Goal: Transaction & Acquisition: Download file/media

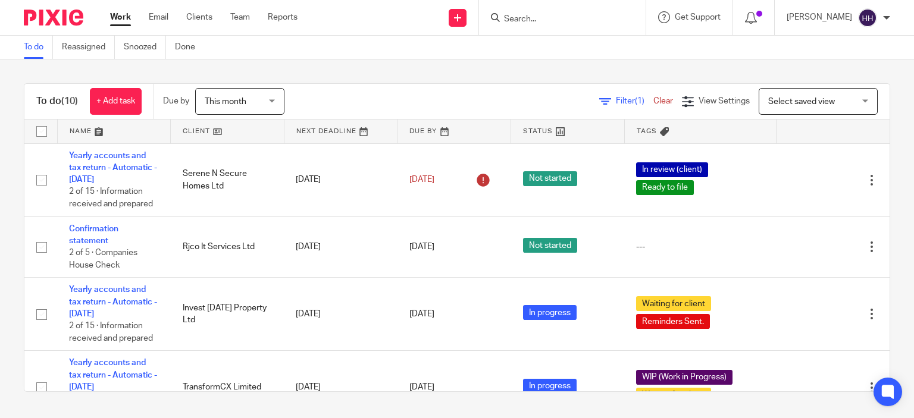
click at [518, 20] on input "Search" at bounding box center [556, 19] width 107 height 11
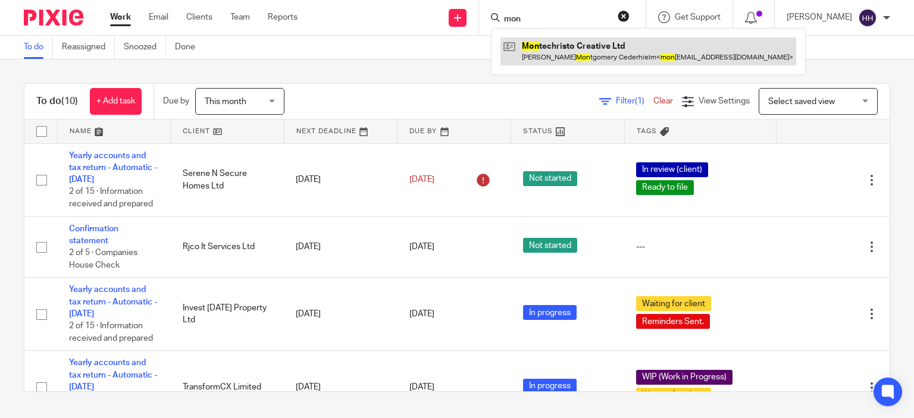
type input "mon"
click at [513, 47] on link at bounding box center [648, 50] width 296 height 27
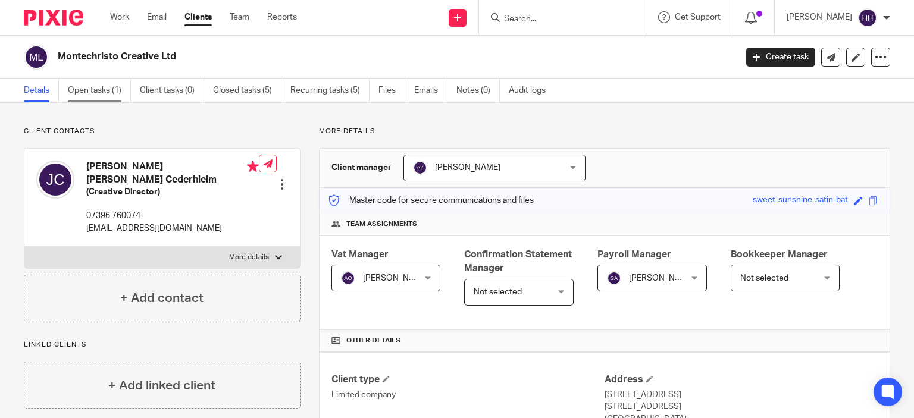
click at [109, 94] on link "Open tasks (1)" at bounding box center [99, 90] width 63 height 23
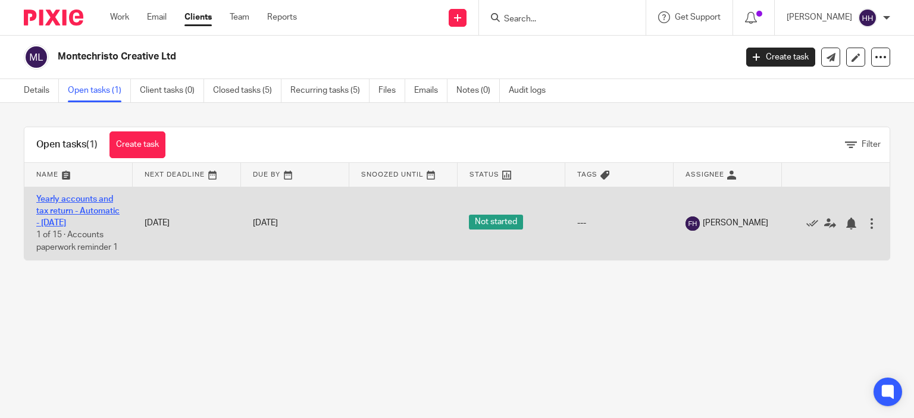
click at [74, 211] on link "Yearly accounts and tax return - Automatic - [DATE]" at bounding box center [77, 211] width 83 height 33
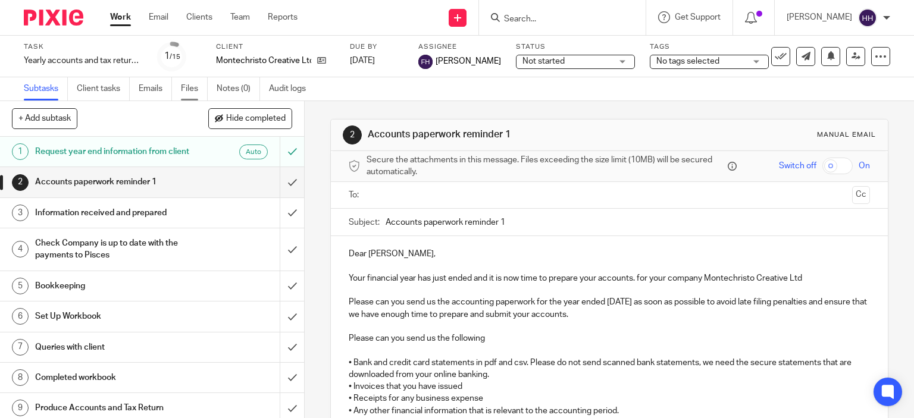
click at [188, 89] on link "Files" at bounding box center [194, 88] width 27 height 23
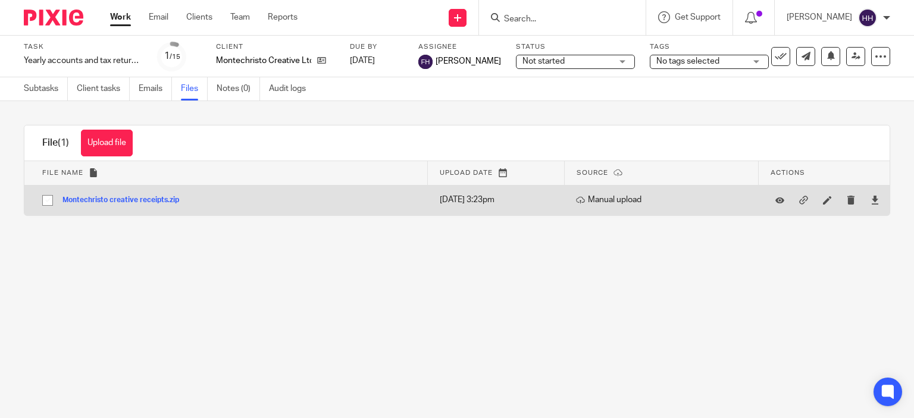
click at [44, 202] on input "checkbox" at bounding box center [47, 200] width 23 height 23
checkbox input "true"
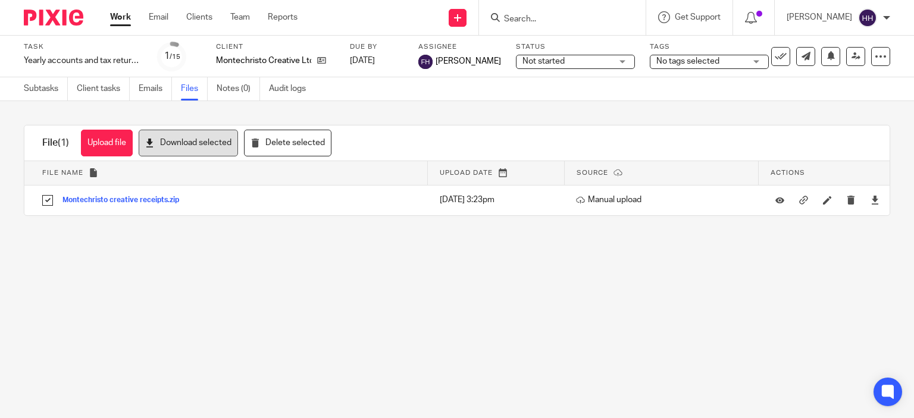
click at [192, 133] on button "Download selected" at bounding box center [188, 143] width 99 height 27
